Goal: Information Seeking & Learning: Check status

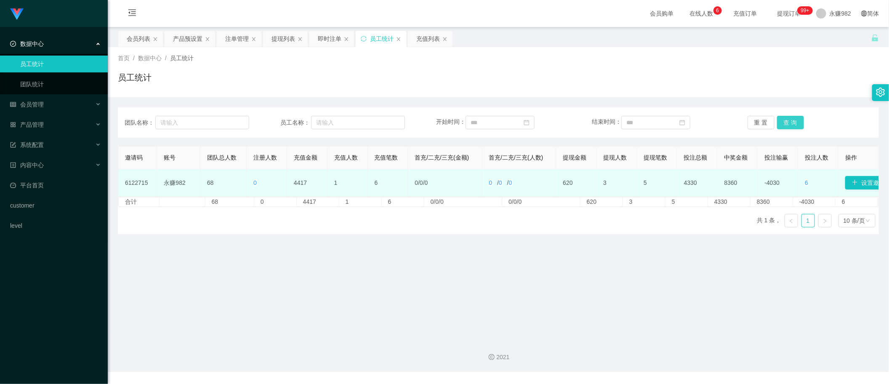
drag, startPoint x: 791, startPoint y: 122, endPoint x: 629, endPoint y: 179, distance: 171.1
click at [791, 121] on button "查 询" at bounding box center [790, 122] width 27 height 13
drag, startPoint x: 293, startPoint y: 182, endPoint x: 320, endPoint y: 192, distance: 29.3
click at [313, 179] on td "4417" at bounding box center [307, 182] width 40 height 27
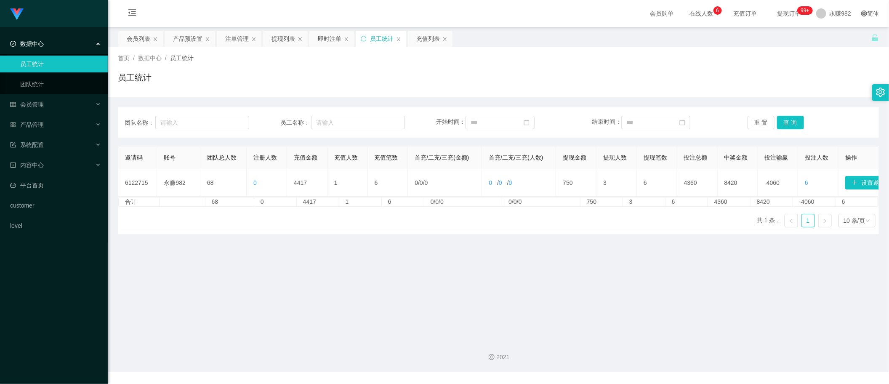
click at [401, 234] on div "邀请码 账号 团队总人数 注册人数 充值金额 充值人数 充值笔数 首充/二充/三充(金额) 首充/二充/三充(人数) 提现金额 提现人数 提现笔数 投注总额 …" at bounding box center [498, 190] width 761 height 88
click at [737, 11] on span "充值订单" at bounding box center [745, 14] width 32 height 6
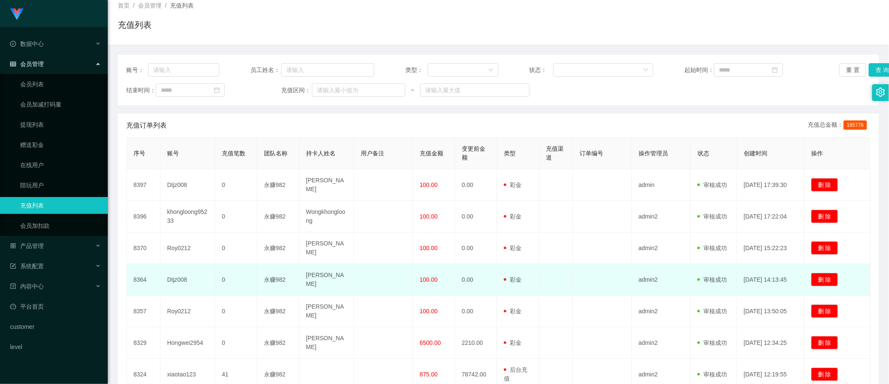
scroll to position [105, 0]
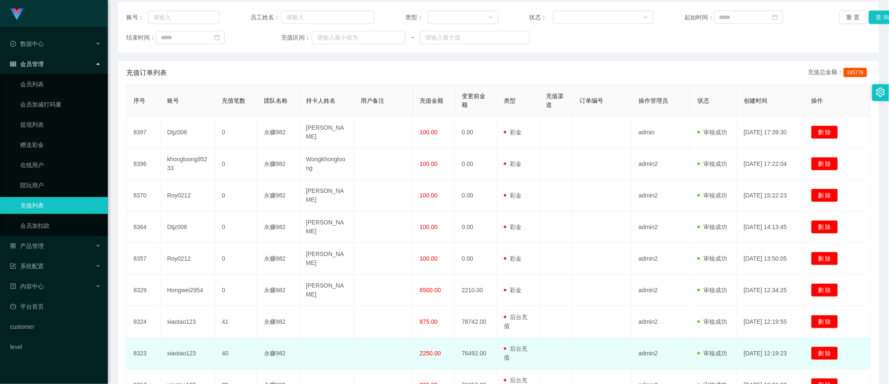
click at [191, 338] on td "xiaotao123" at bounding box center [187, 354] width 55 height 32
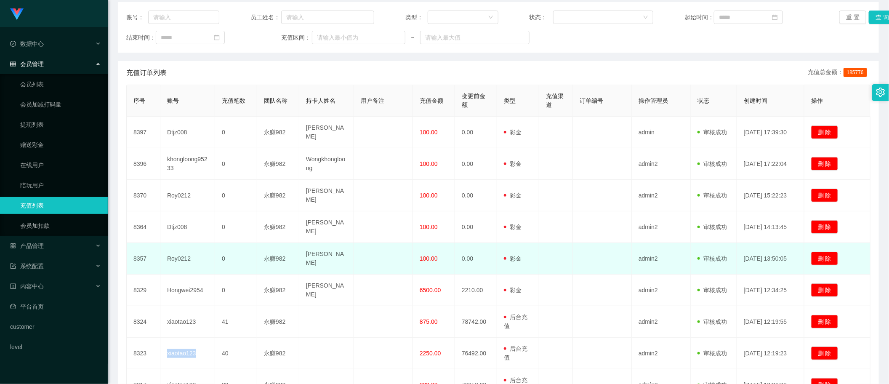
copy td "xiaotao123"
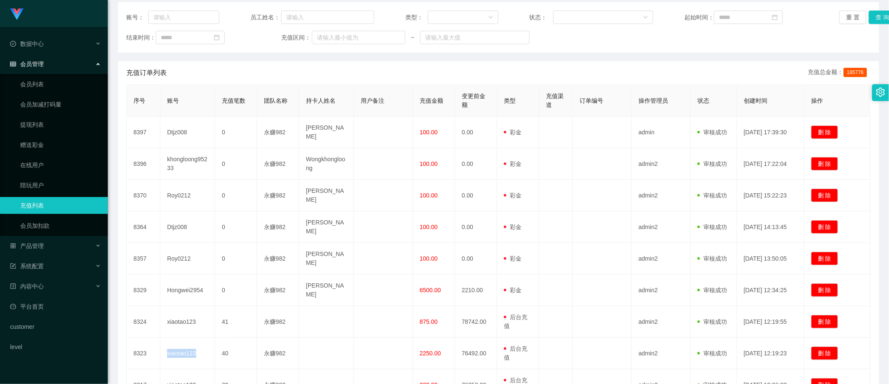
scroll to position [0, 0]
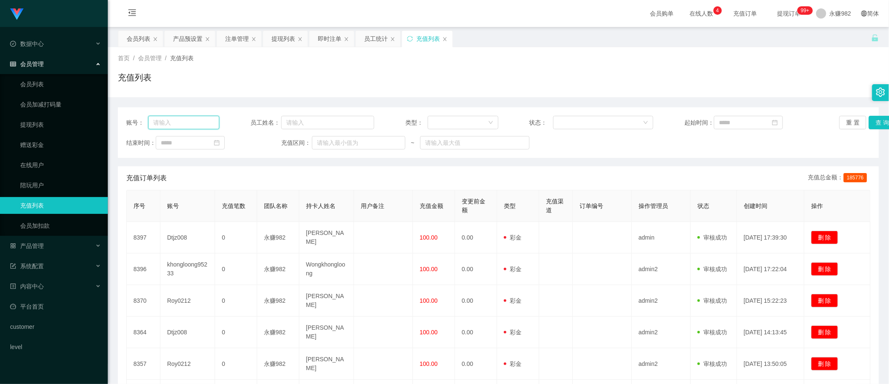
click at [173, 118] on input "text" at bounding box center [183, 122] width 71 height 13
paste input "xiaotao123"
type input "xiaotao123"
click at [872, 122] on button "查 询" at bounding box center [882, 122] width 27 height 13
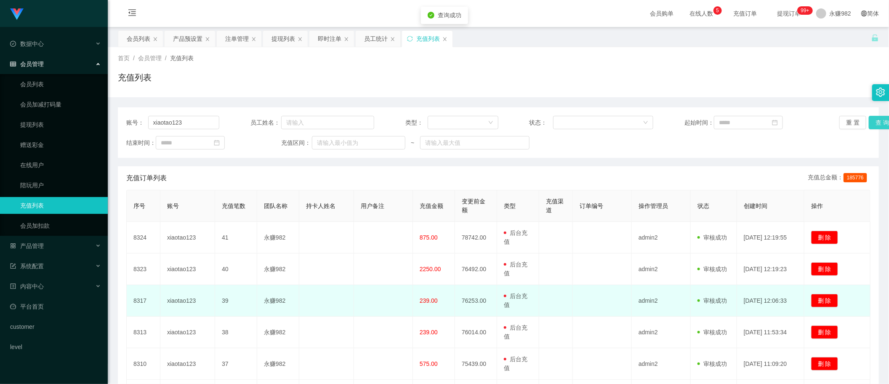
scroll to position [105, 0]
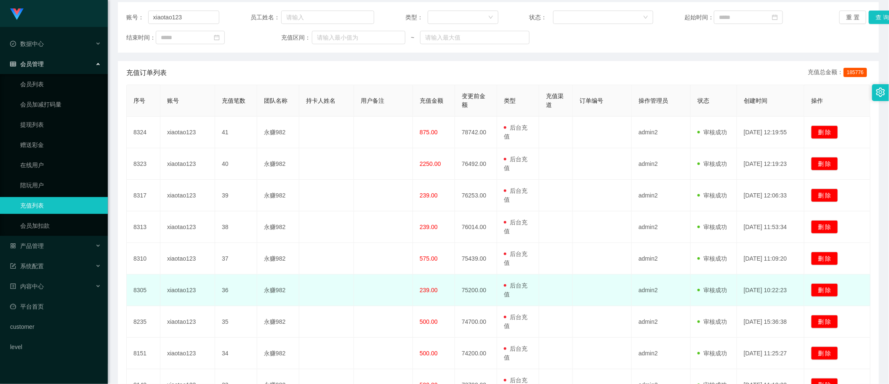
click at [424, 287] on span "239.00" at bounding box center [429, 290] width 18 height 7
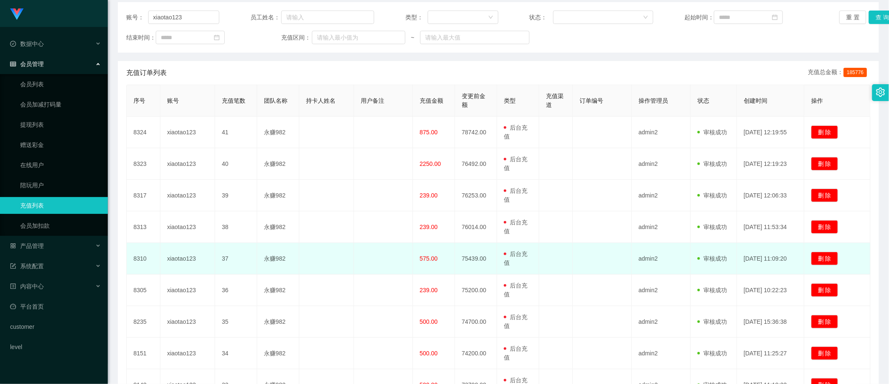
click at [428, 256] on span "575.00" at bounding box center [429, 258] width 18 height 7
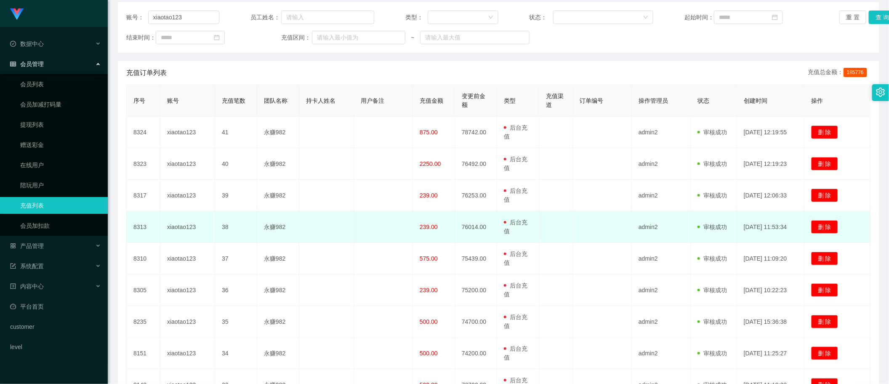
click at [433, 224] on span "239.00" at bounding box center [429, 227] width 18 height 7
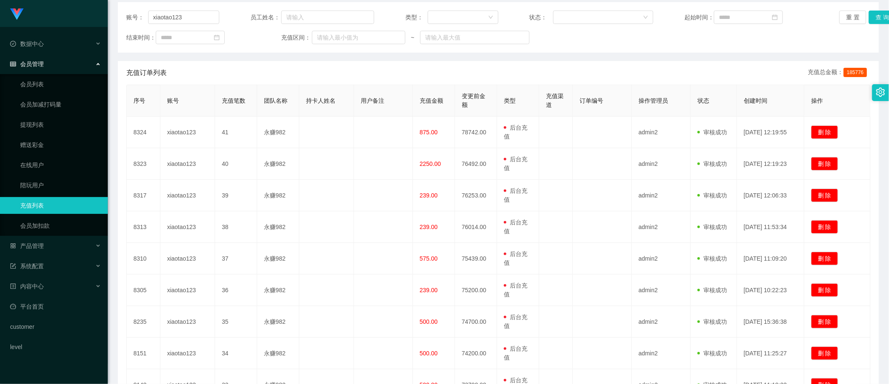
scroll to position [0, 0]
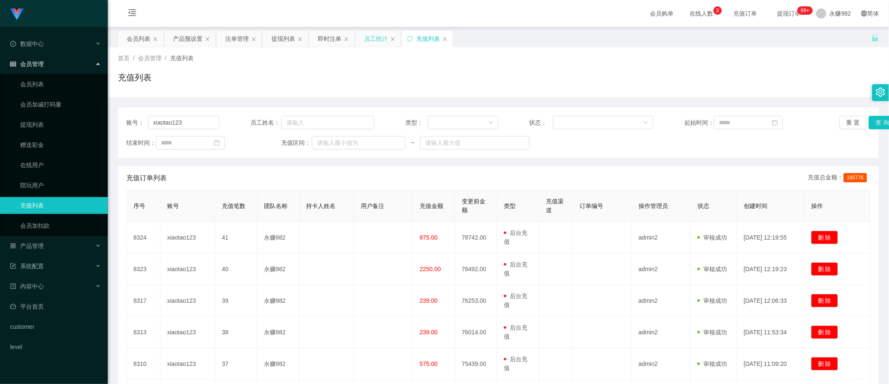
click at [388, 43] on div "员工统计" at bounding box center [376, 39] width 24 height 16
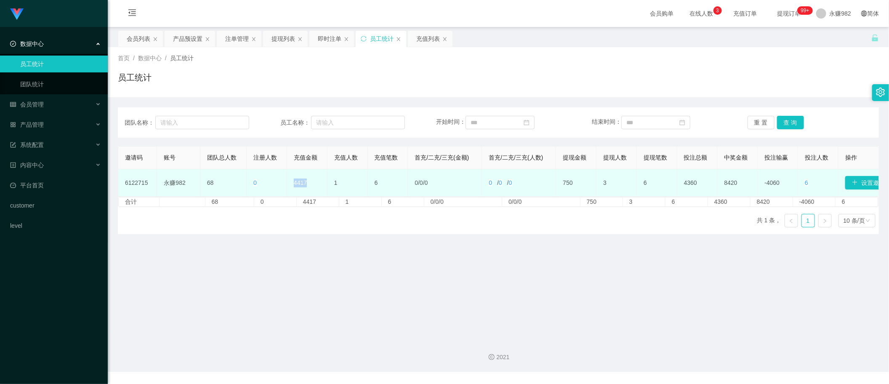
drag, startPoint x: 291, startPoint y: 180, endPoint x: 309, endPoint y: 180, distance: 17.7
click at [309, 180] on td "4417" at bounding box center [307, 182] width 40 height 27
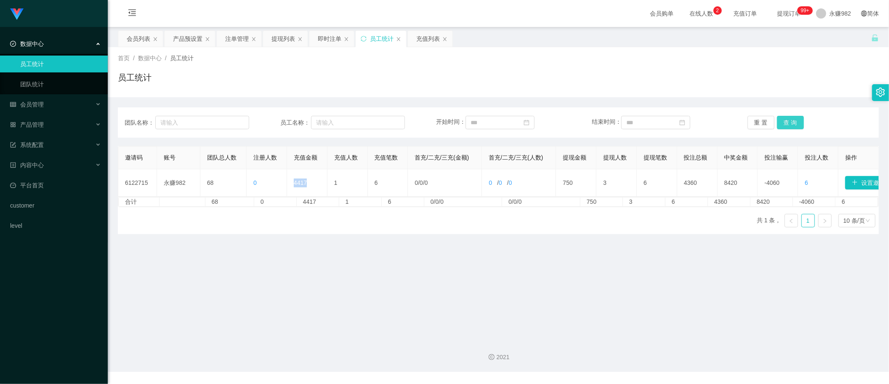
click at [785, 123] on button "查 询" at bounding box center [790, 122] width 27 height 13
click at [276, 40] on div "提现列表" at bounding box center [284, 39] width 24 height 16
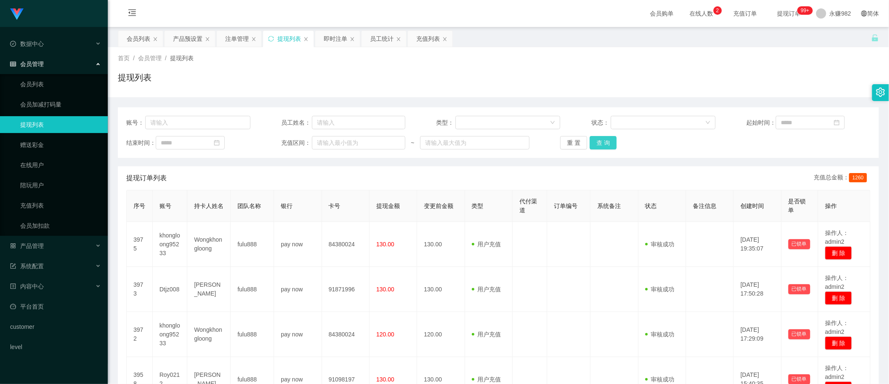
click at [596, 142] on button "查 询" at bounding box center [603, 142] width 27 height 13
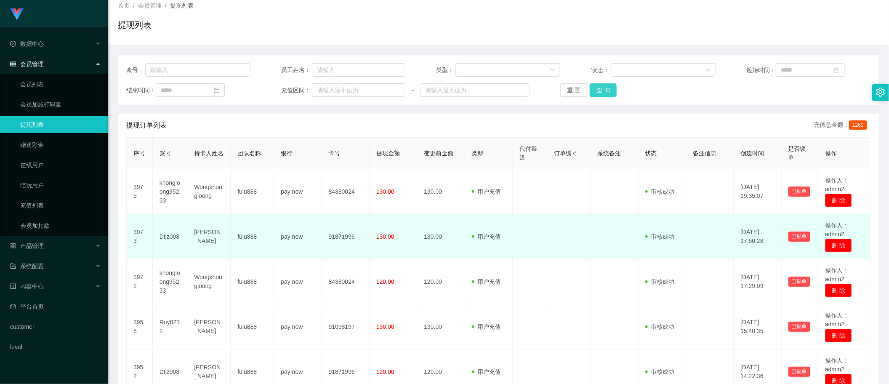
scroll to position [105, 0]
